Goal: Information Seeking & Learning: Learn about a topic

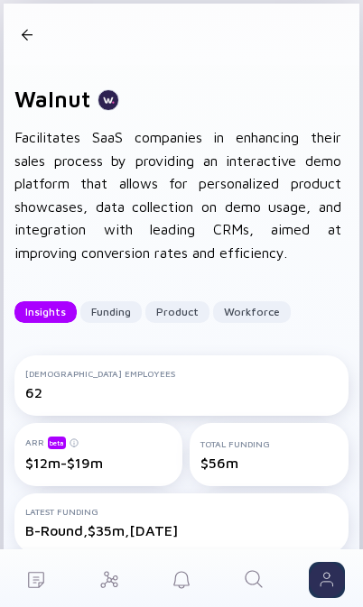
click at [251, 583] on icon "Search" at bounding box center [254, 579] width 22 height 22
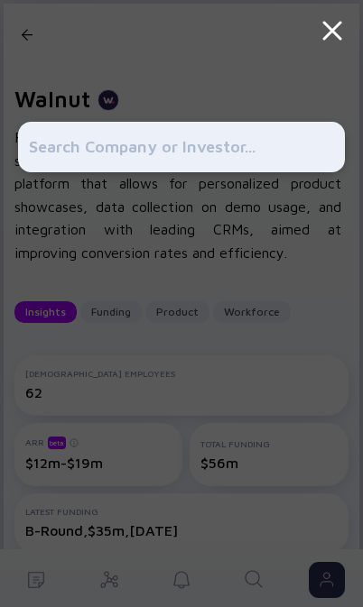
click at [291, 155] on input "text" at bounding box center [181, 147] width 305 height 32
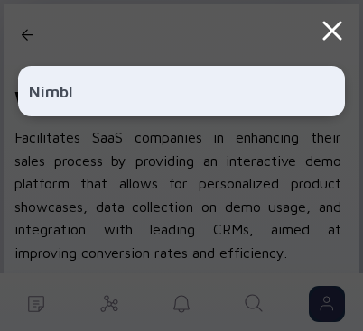
type input "Nimble"
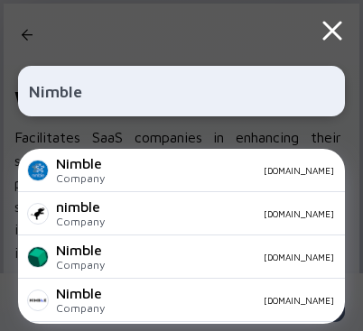
click at [229, 306] on div "[DOMAIN_NAME]" at bounding box center [226, 300] width 215 height 11
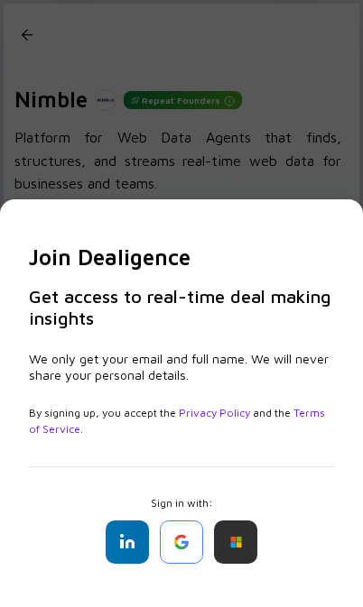
click at [315, 170] on div "Join Dealigence Get access to real-time deal making insights We only get your e…" at bounding box center [181, 303] width 363 height 607
click at [188, 556] on div at bounding box center [181, 541] width 43 height 43
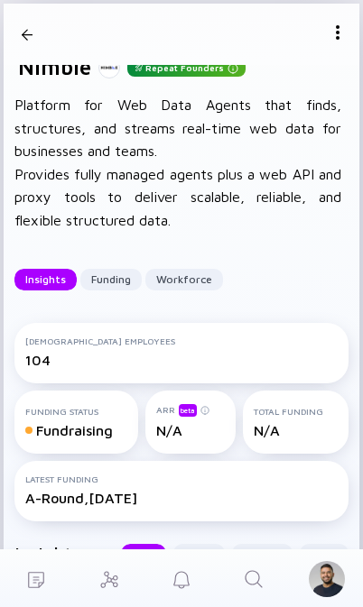
scroll to position [43, 0]
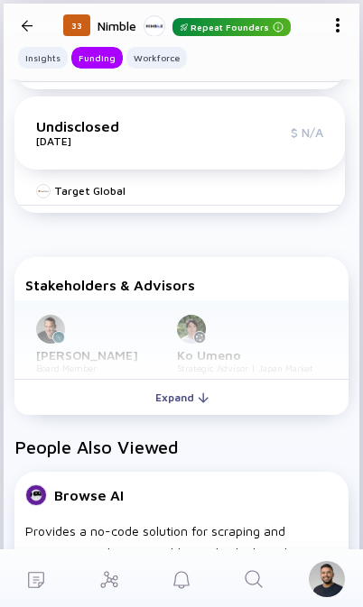
click at [198, 403] on div at bounding box center [203, 397] width 11 height 11
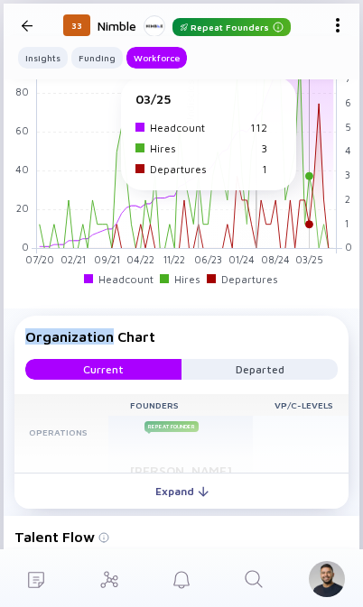
scroll to position [2546, 0]
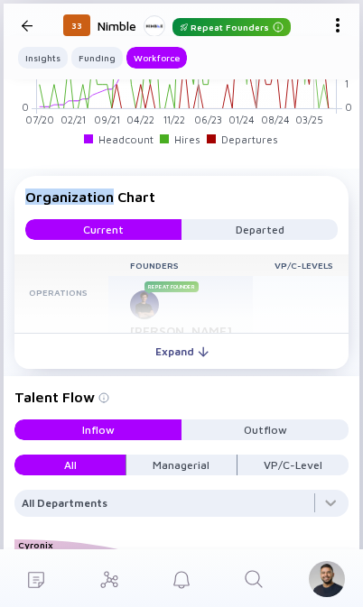
click at [207, 365] on div "Expand" at bounding box center [181, 351] width 75 height 28
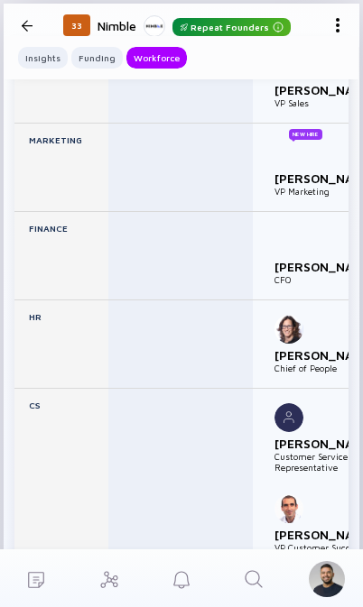
scroll to position [3188, 0]
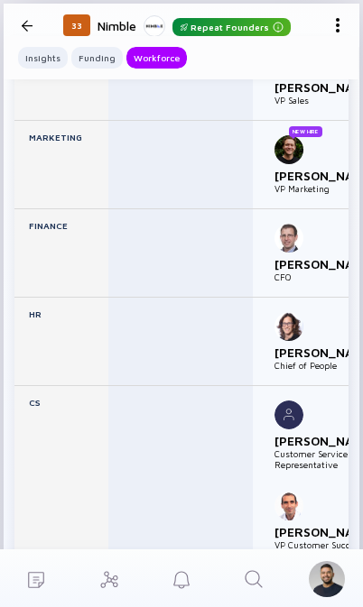
click at [293, 253] on img at bounding box center [288, 238] width 29 height 29
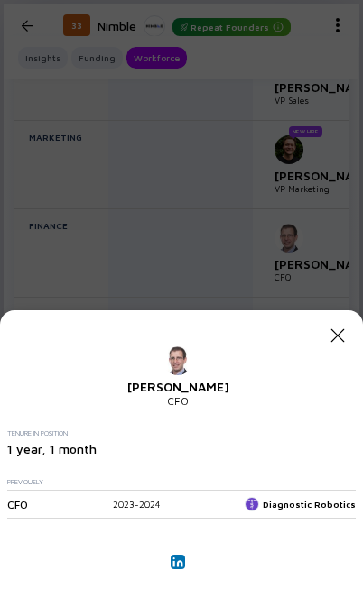
click at [179, 565] on img at bounding box center [177, 561] width 11 height 11
